Goal: Task Accomplishment & Management: Manage account settings

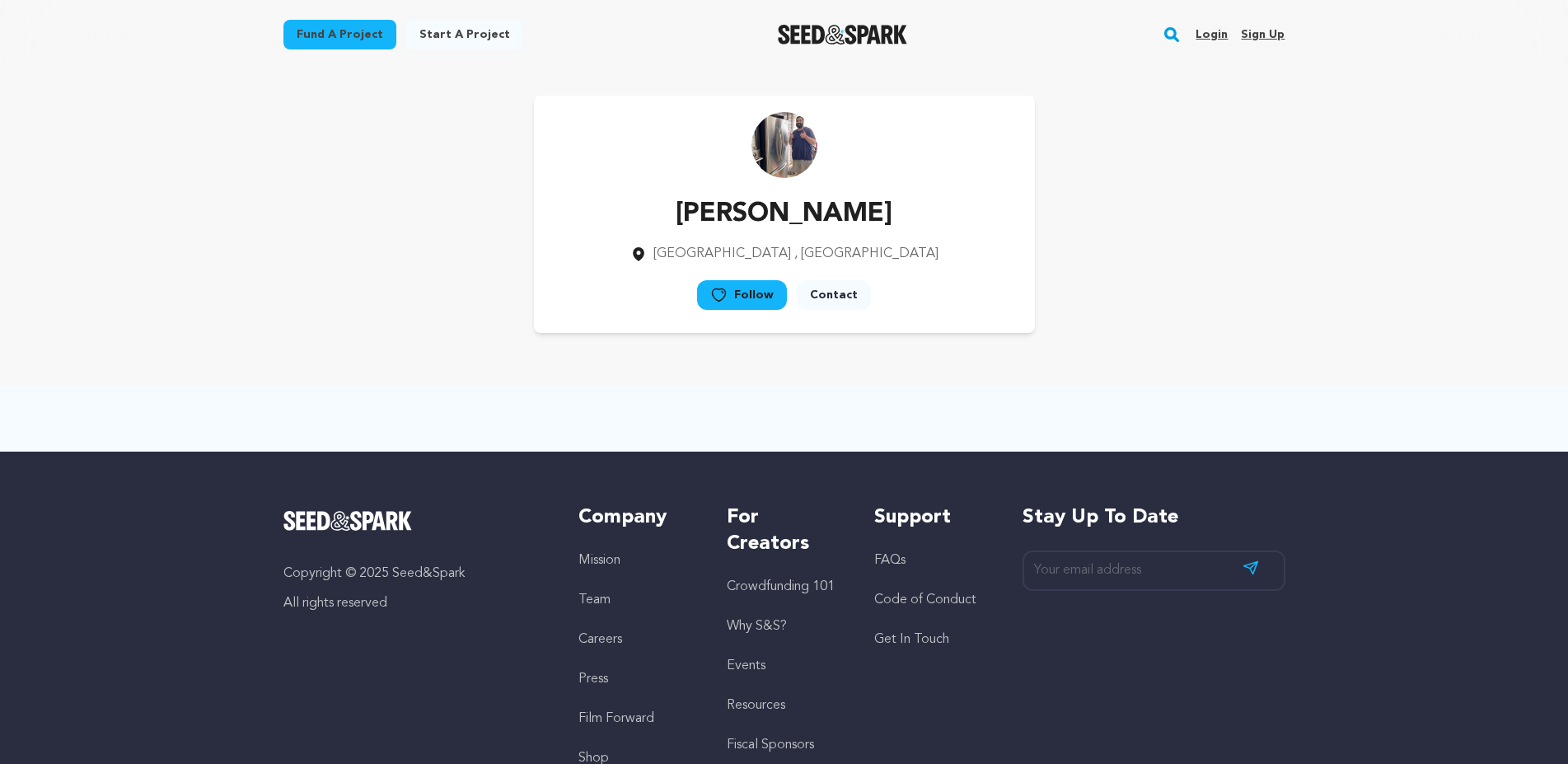
click at [1207, 29] on link "Login" at bounding box center [1212, 34] width 33 height 26
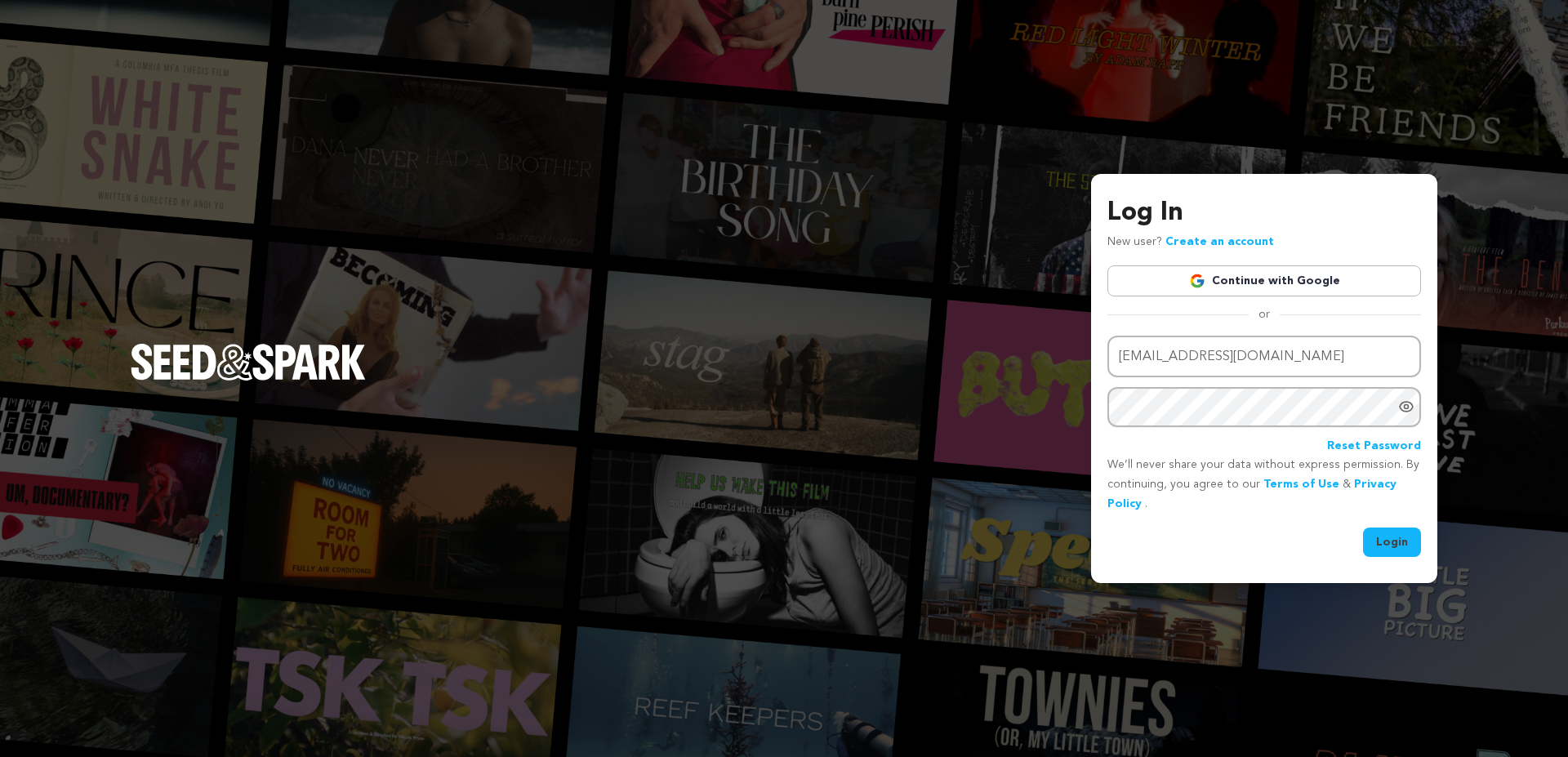
click at [1396, 546] on button "Login" at bounding box center [1392, 542] width 58 height 30
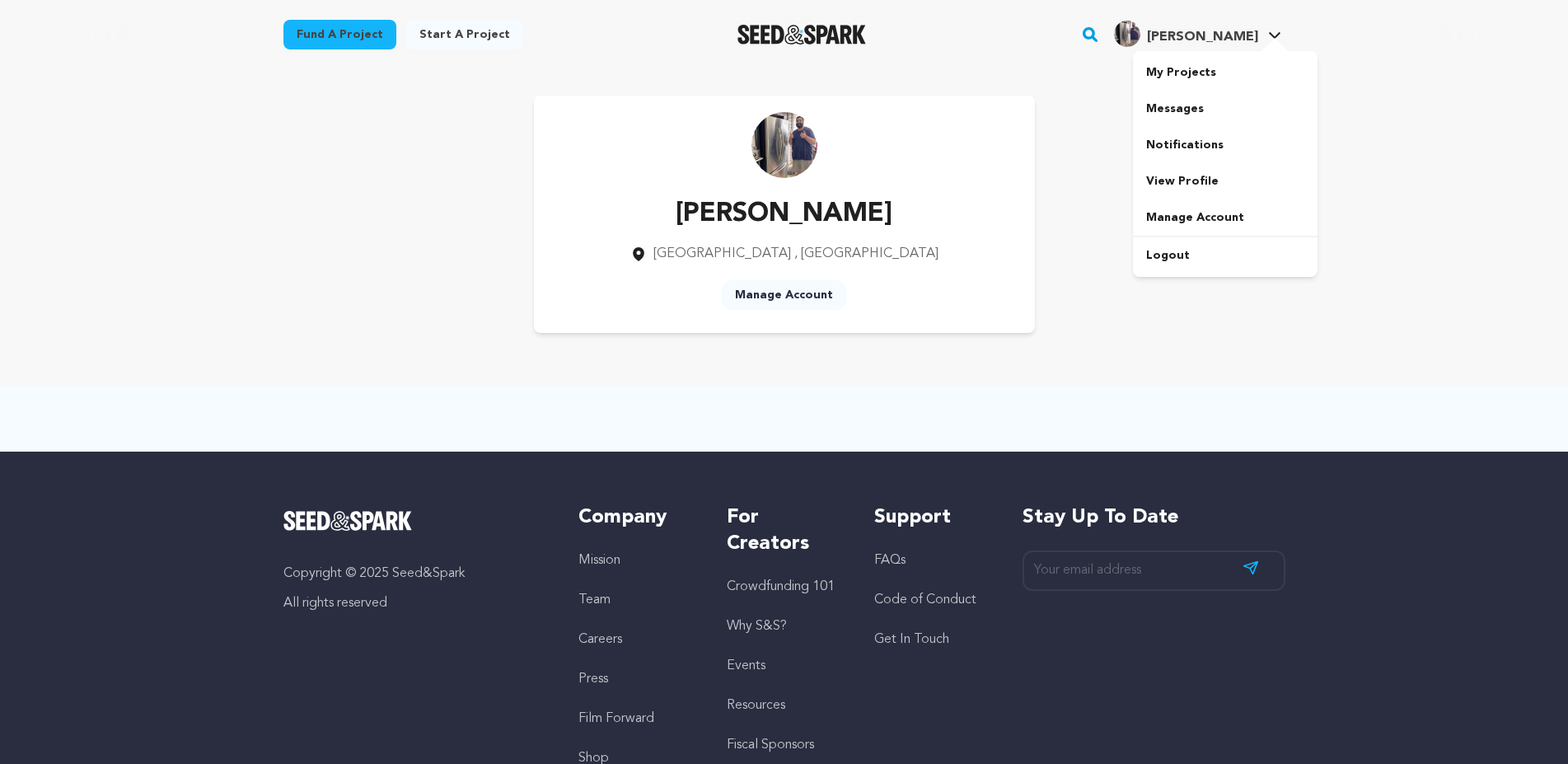
click at [1198, 38] on span "Jaimecor J." at bounding box center [1202, 37] width 111 height 13
click at [1175, 183] on link "View Profile" at bounding box center [1225, 180] width 185 height 36
click at [1174, 170] on link "View Profile" at bounding box center [1225, 180] width 185 height 36
click at [1184, 75] on link "My Projects" at bounding box center [1225, 72] width 185 height 36
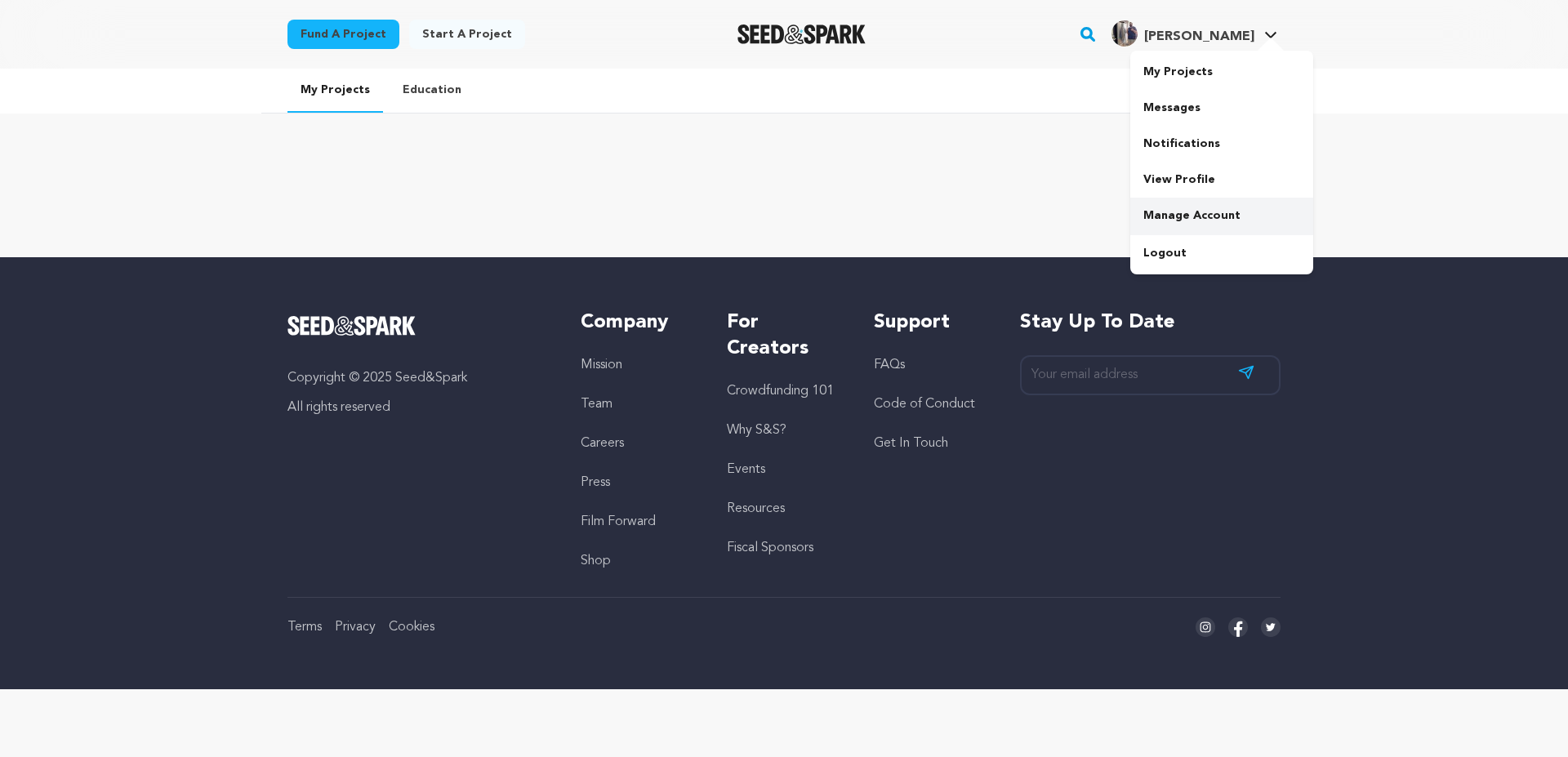
click at [1198, 215] on link "Manage Account" at bounding box center [1222, 215] width 183 height 36
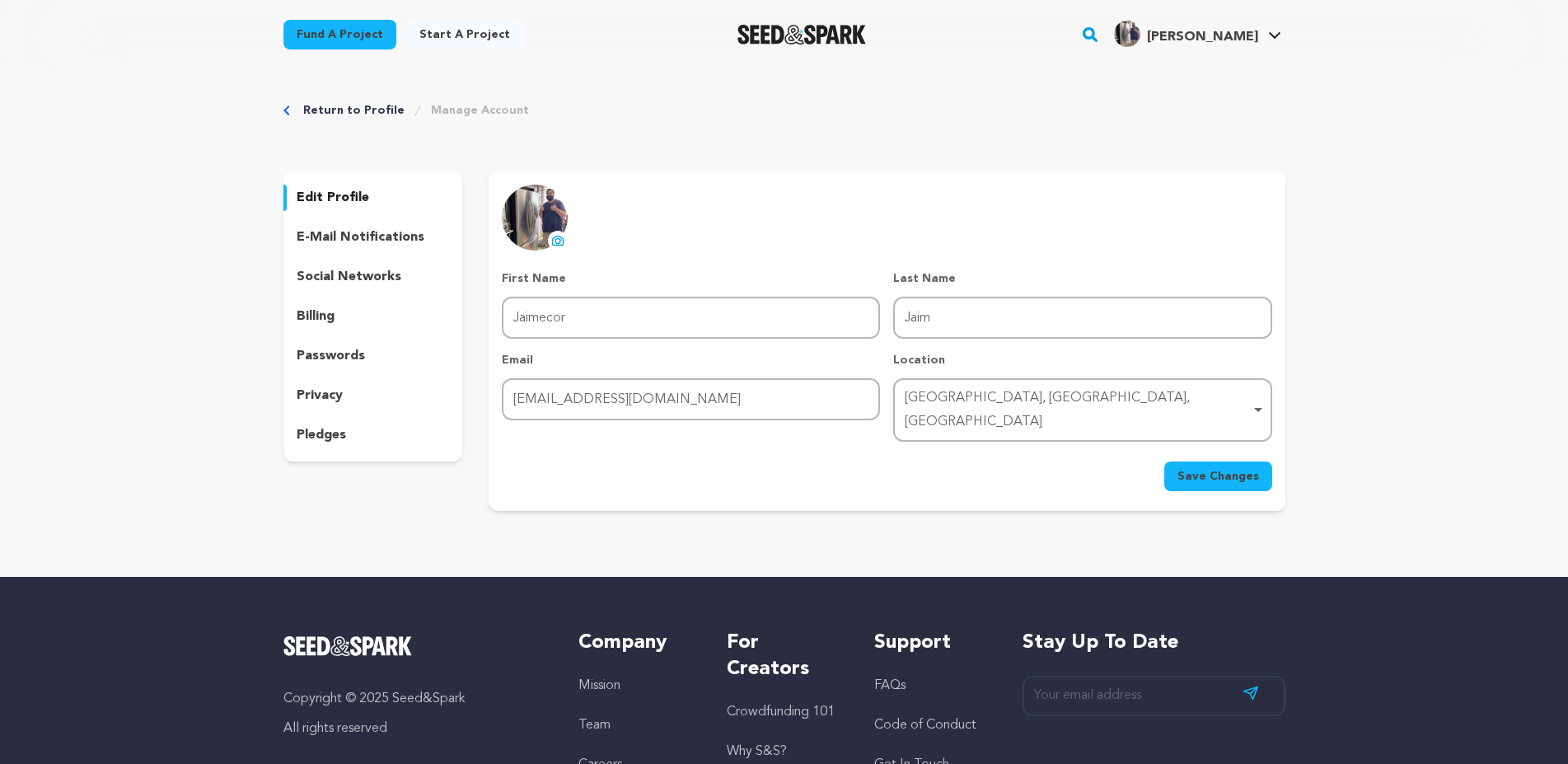
click at [370, 285] on p "social networks" at bounding box center [348, 276] width 105 height 19
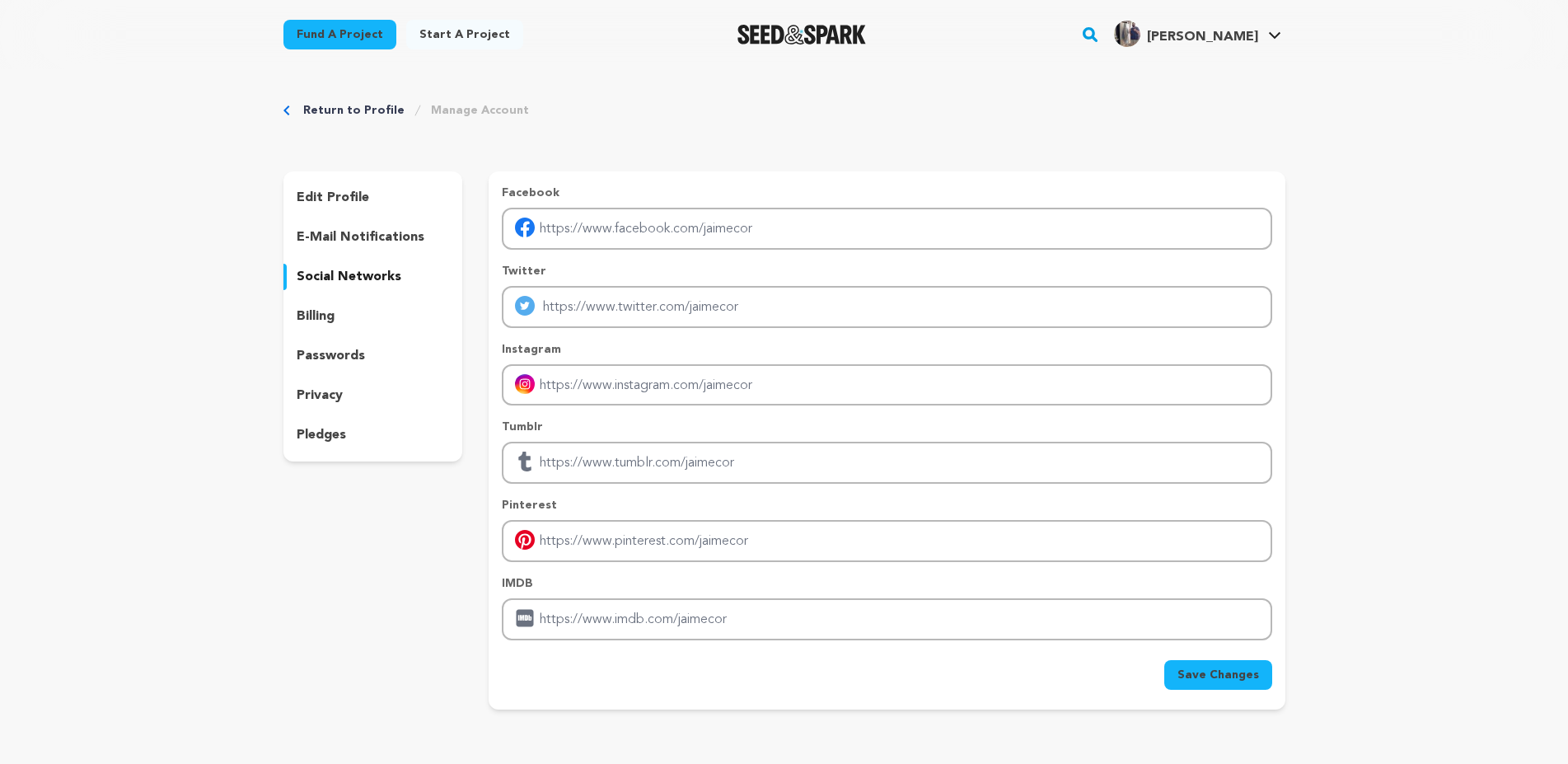
click at [332, 392] on p "privacy" at bounding box center [319, 395] width 46 height 19
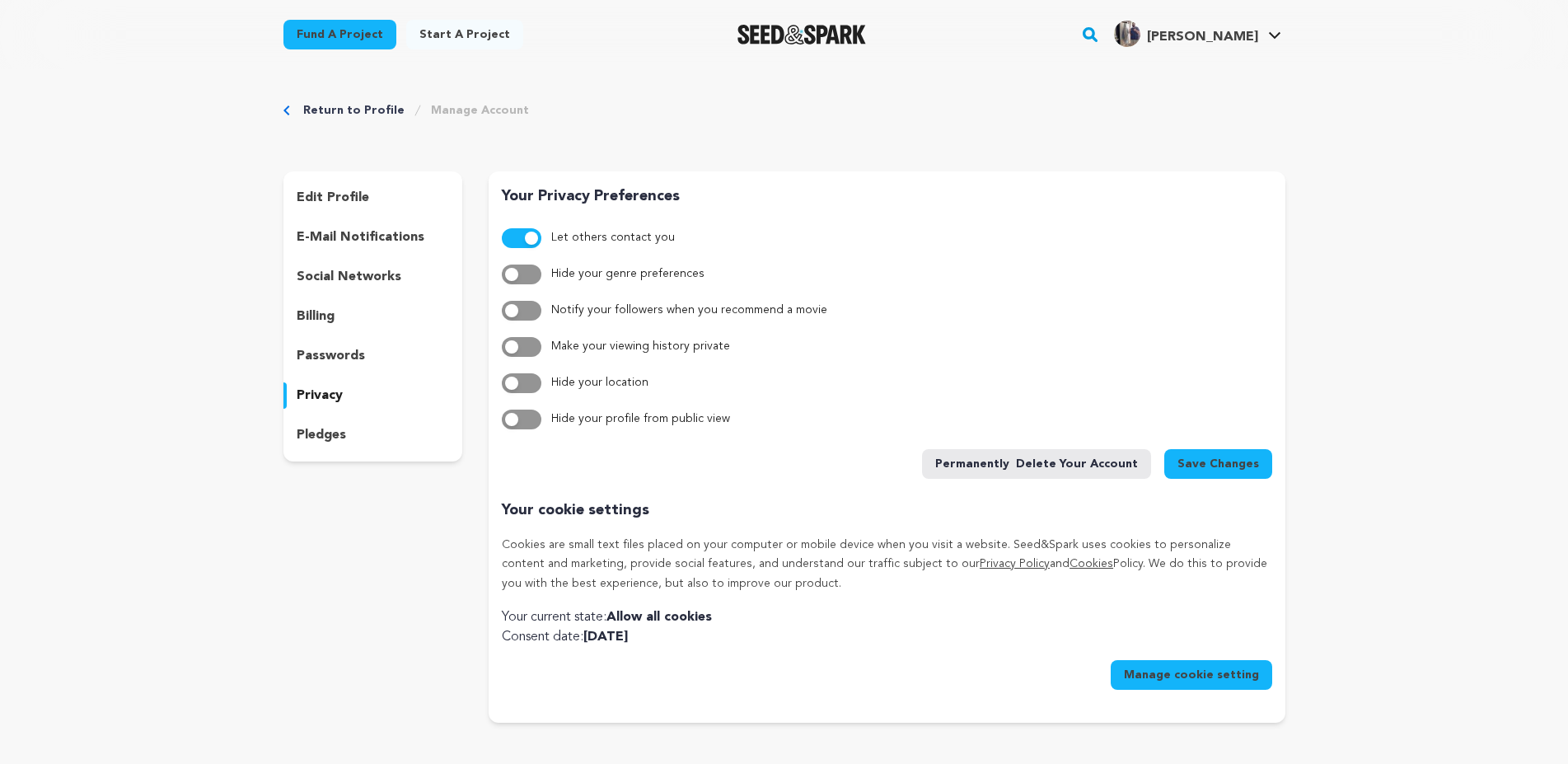
click at [333, 437] on p "pledges" at bounding box center [321, 435] width 49 height 19
